Goal: Information Seeking & Learning: Learn about a topic

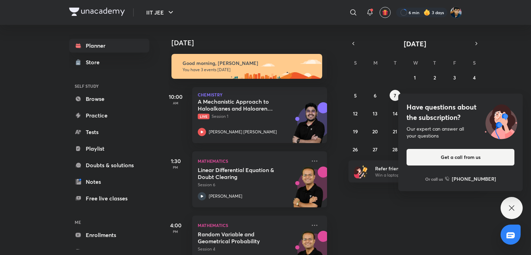
scroll to position [28, 7]
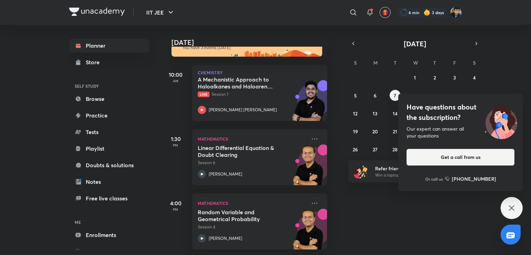
click at [506, 211] on div "Have questions about the subscription? Our expert can answer all your questions…" at bounding box center [512, 208] width 22 height 22
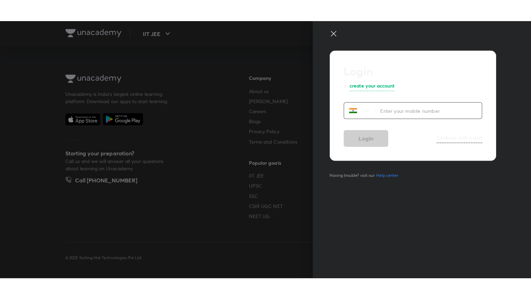
scroll to position [365, 0]
